Goal: Task Accomplishment & Management: Use online tool/utility

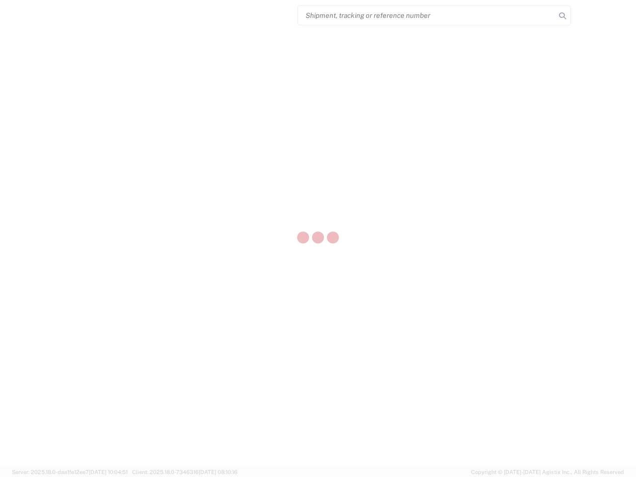
select select "US"
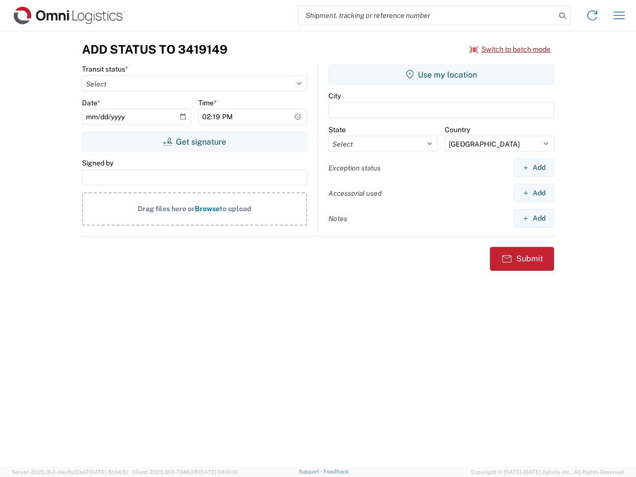
click at [427, 15] on input "search" at bounding box center [426, 15] width 257 height 19
click at [563, 16] on icon at bounding box center [563, 16] width 14 height 14
click at [593, 15] on icon at bounding box center [593, 15] width 16 height 16
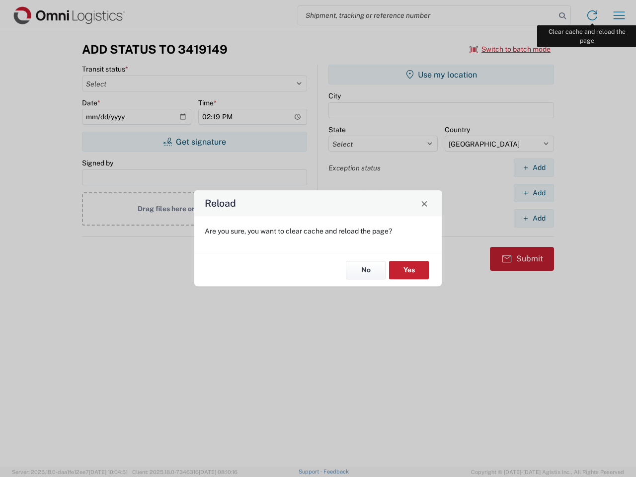
click at [619, 15] on div "Reload Are you sure, you want to clear cache and reload the page? No Yes" at bounding box center [318, 238] width 636 height 477
click at [510, 49] on div "Reload Are you sure, you want to clear cache and reload the page? No Yes" at bounding box center [318, 238] width 636 height 477
click at [194, 142] on div "Reload Are you sure, you want to clear cache and reload the page? No Yes" at bounding box center [318, 238] width 636 height 477
click at [441, 75] on div "Reload Are you sure, you want to clear cache and reload the page? No Yes" at bounding box center [318, 238] width 636 height 477
click at [534, 168] on div "Reload Are you sure, you want to clear cache and reload the page? No Yes" at bounding box center [318, 238] width 636 height 477
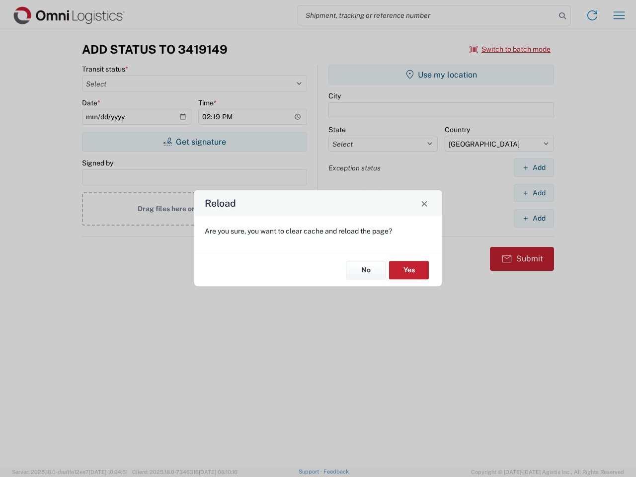
click at [534, 193] on div "Reload Are you sure, you want to clear cache and reload the page? No Yes" at bounding box center [318, 238] width 636 height 477
click at [534, 218] on div "Reload Are you sure, you want to clear cache and reload the page? No Yes" at bounding box center [318, 238] width 636 height 477
